Goal: Information Seeking & Learning: Learn about a topic

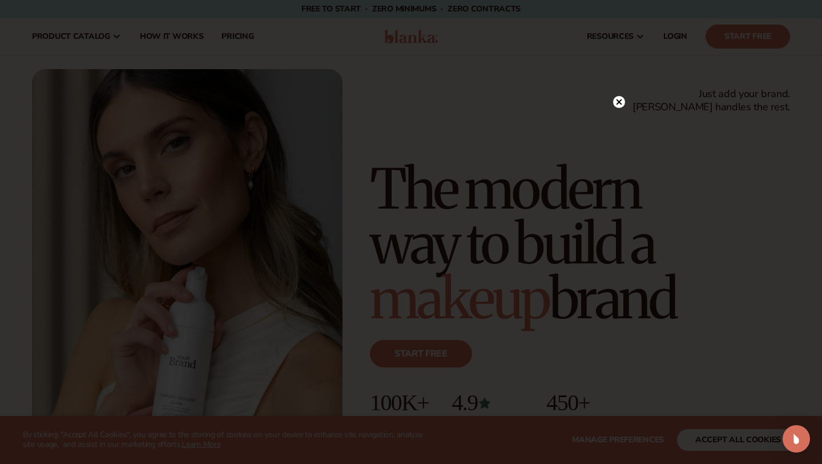
click at [620, 106] on circle at bounding box center [619, 102] width 12 height 12
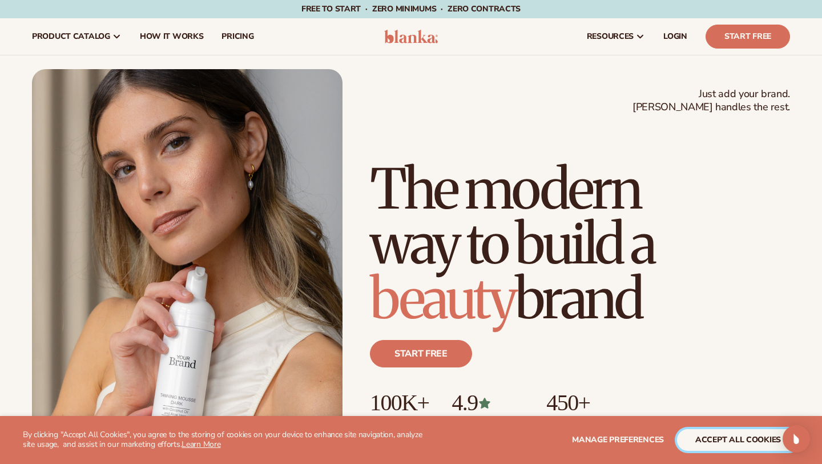
click at [738, 432] on button "accept all cookies" at bounding box center [738, 440] width 122 height 22
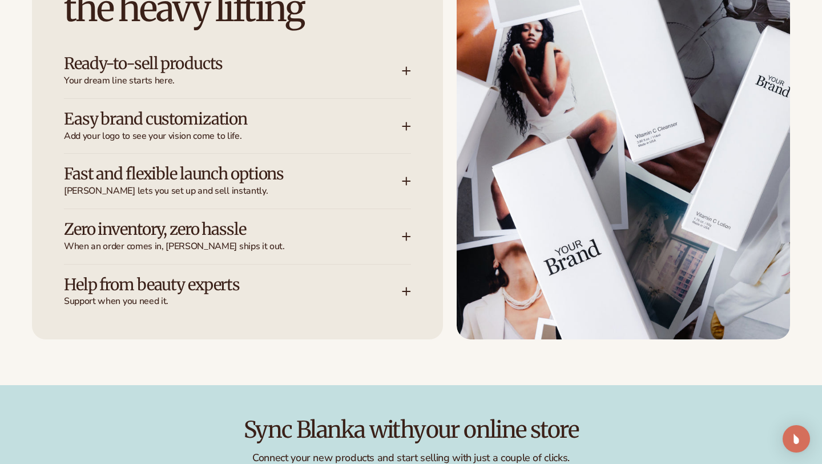
scroll to position [1536, 0]
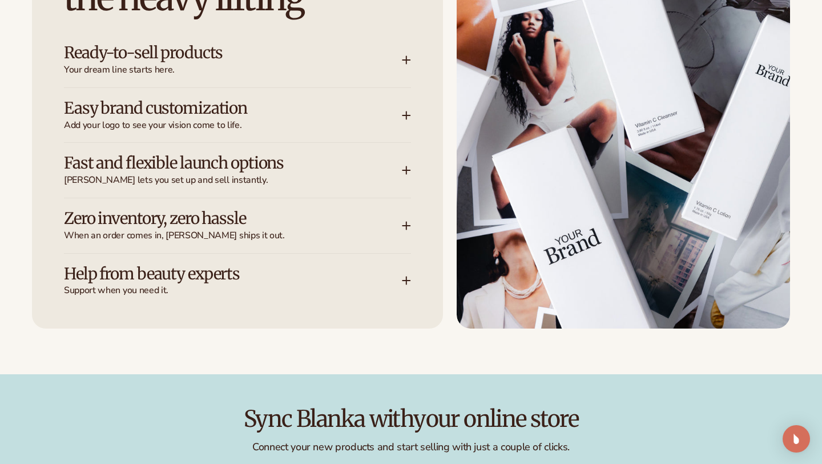
click at [405, 280] on icon at bounding box center [406, 280] width 7 height 0
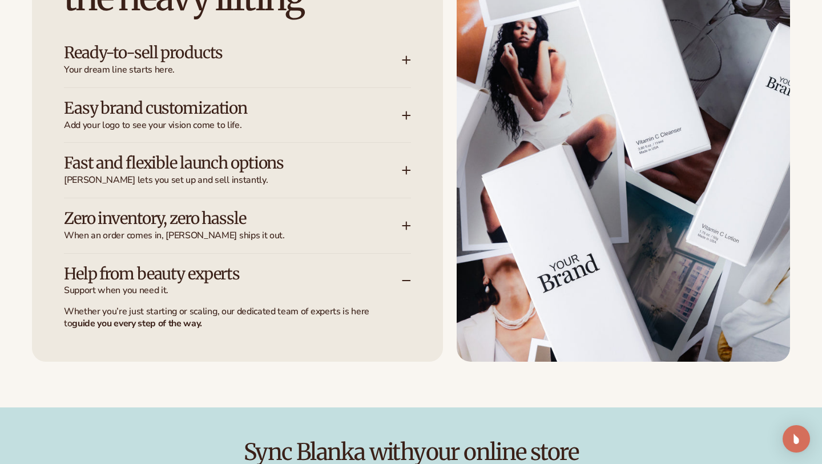
click at [407, 222] on icon at bounding box center [407, 225] width 0 height 7
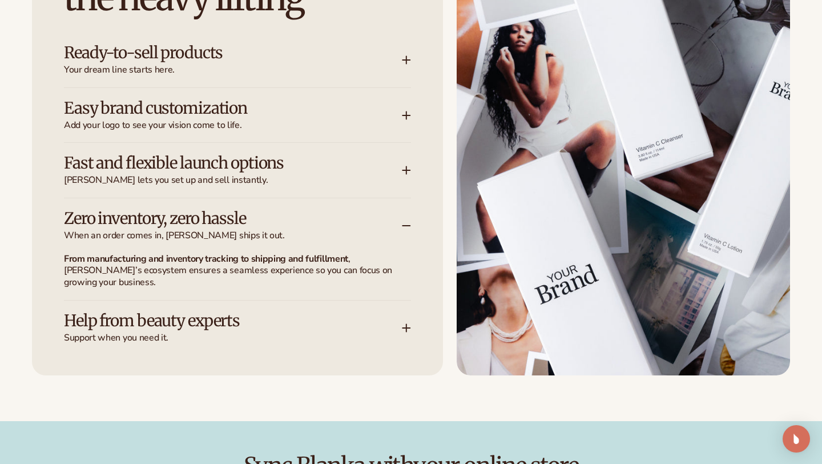
click at [405, 166] on icon at bounding box center [406, 170] width 9 height 9
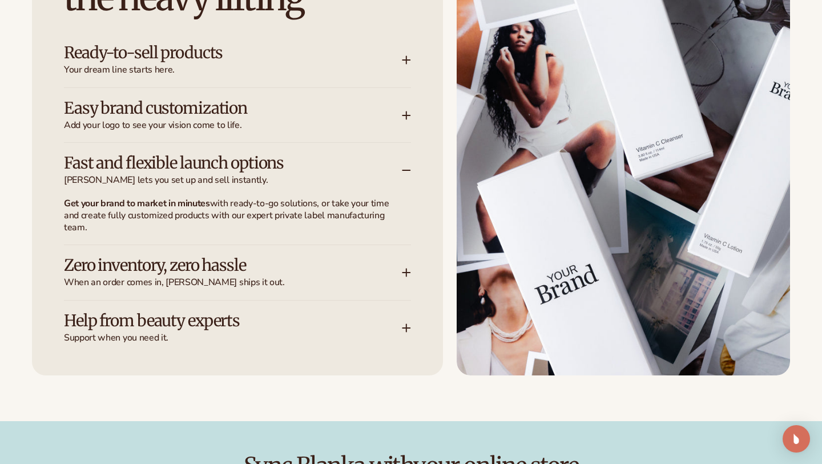
click at [404, 113] on icon at bounding box center [406, 115] width 9 height 9
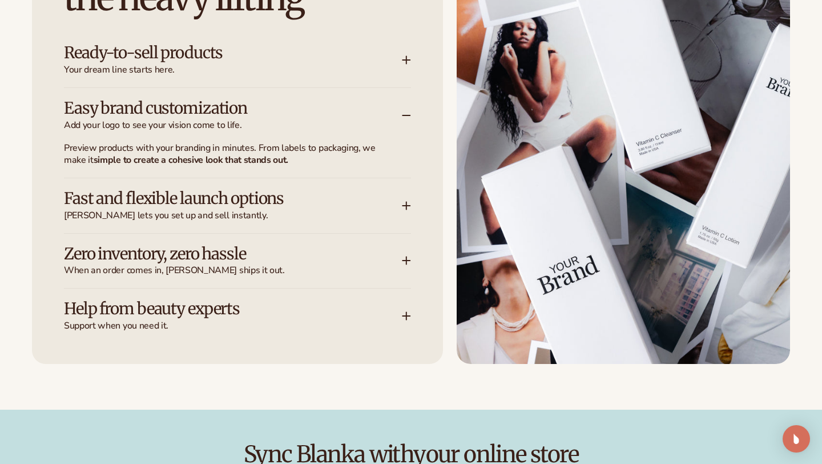
click at [409, 65] on div "Ready-to-sell products Your dream line starts here." at bounding box center [237, 60] width 347 height 55
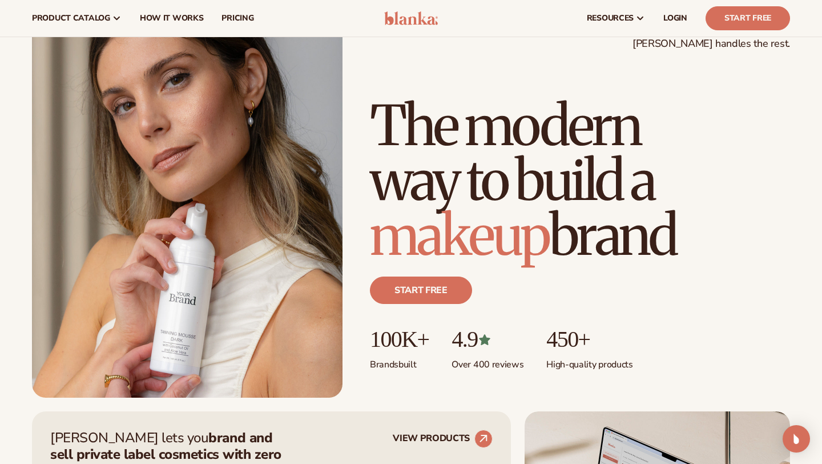
scroll to position [0, 0]
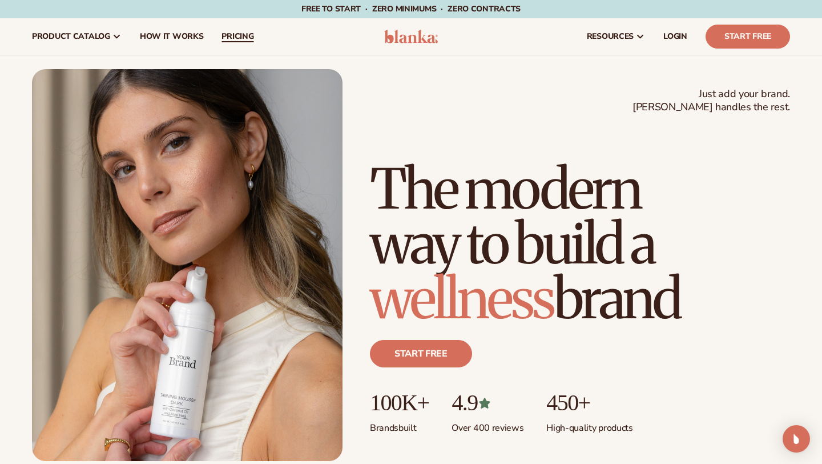
click at [231, 32] on span "pricing" at bounding box center [238, 36] width 32 height 9
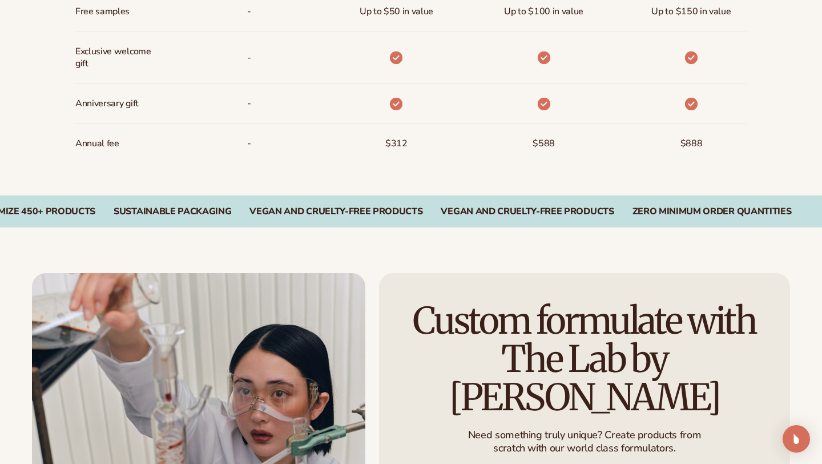
scroll to position [1035, 0]
